Goal: Check status

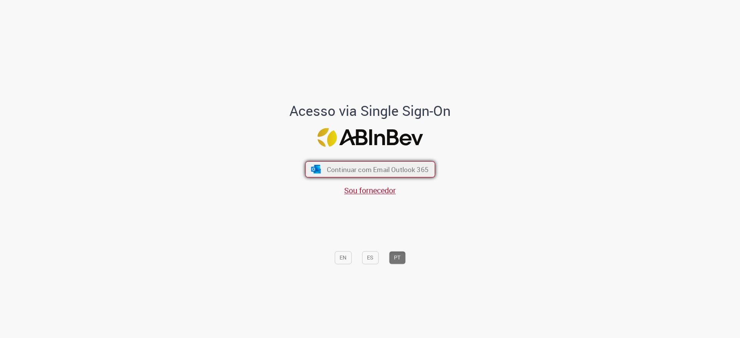
click at [391, 169] on span "Continuar com Email Outlook 365" at bounding box center [377, 169] width 102 height 9
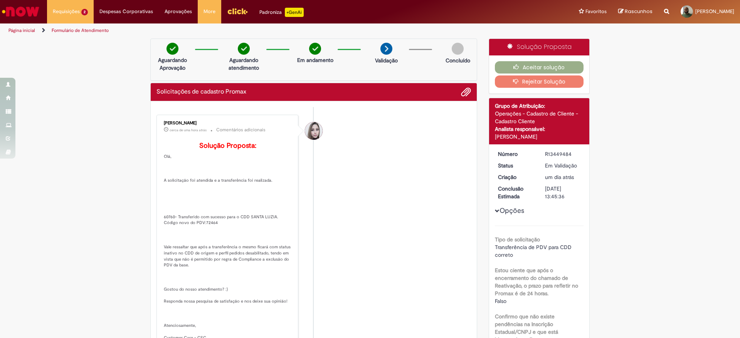
click at [193, 233] on p "Solução Proposta: [GEOGRAPHIC_DATA], A solicitação foi atendida e a transferênc…" at bounding box center [228, 253] width 128 height 223
copy p "72464"
